Goal: Transaction & Acquisition: Book appointment/travel/reservation

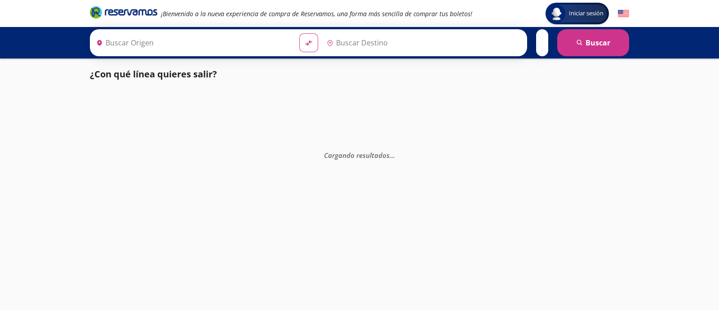
type input "Santiago de Querétaro, [GEOGRAPHIC_DATA]"
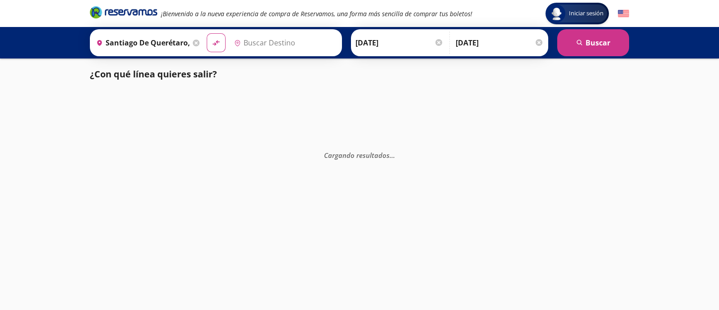
type input "[GEOGRAPHIC_DATA], [GEOGRAPHIC_DATA]"
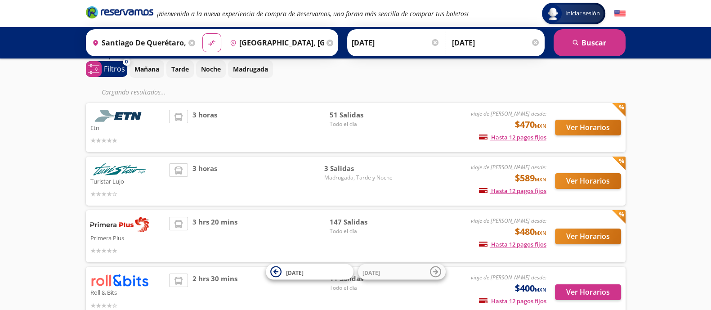
scroll to position [57, 0]
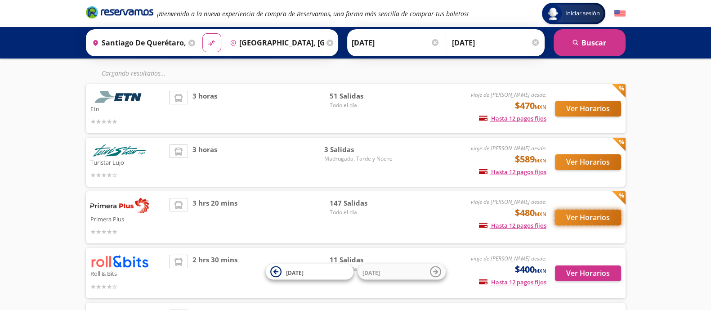
click at [579, 216] on button "Ver Horarios" at bounding box center [588, 218] width 66 height 16
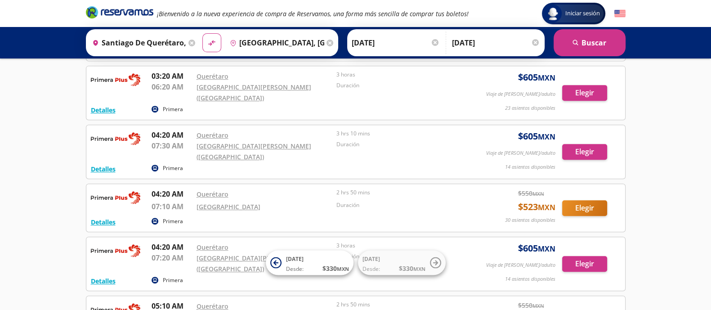
scroll to position [558, 0]
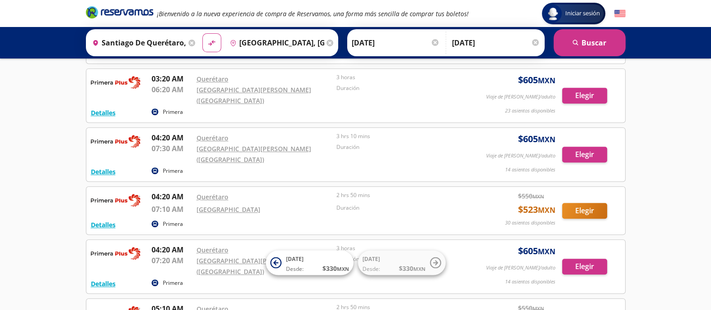
click at [171, 191] on p "04:20 AM" at bounding box center [172, 196] width 40 height 11
copy p "04:20 AM"
click at [188, 46] on div "Origen heroicons:map-pin-20-solid [GEOGRAPHIC_DATA], [GEOGRAPHIC_DATA]" at bounding box center [143, 42] width 110 height 23
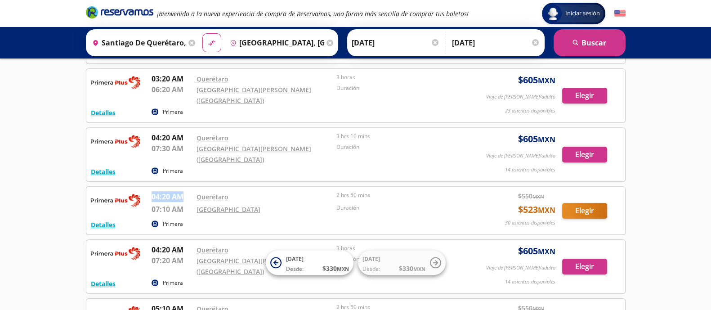
scroll to position [0, 40]
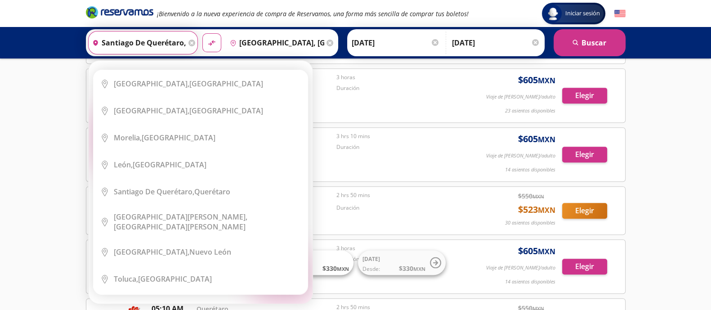
click at [190, 45] on icon at bounding box center [191, 43] width 7 height 7
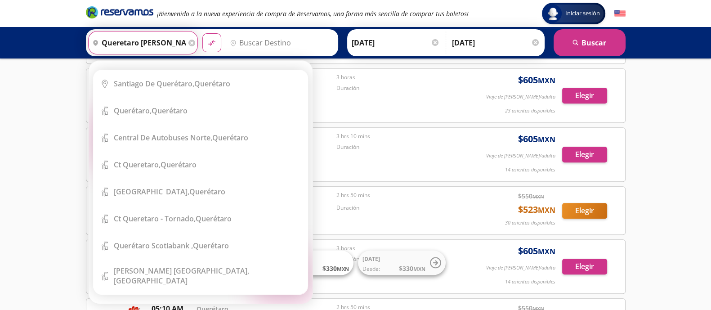
type input "queretaro [PERSON_NAME]"
click at [190, 45] on icon at bounding box center [191, 43] width 7 height 7
